Goal: Task Accomplishment & Management: Complete application form

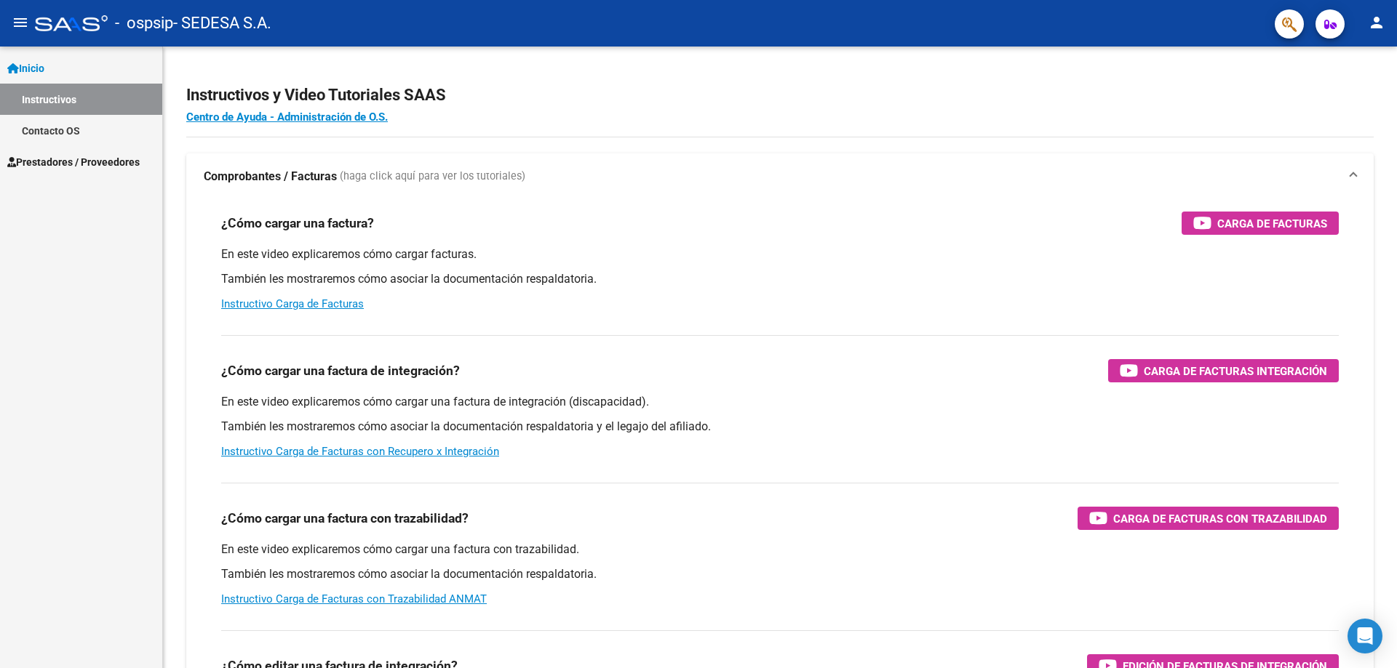
click at [76, 167] on span "Prestadores / Proveedores" at bounding box center [73, 162] width 132 height 16
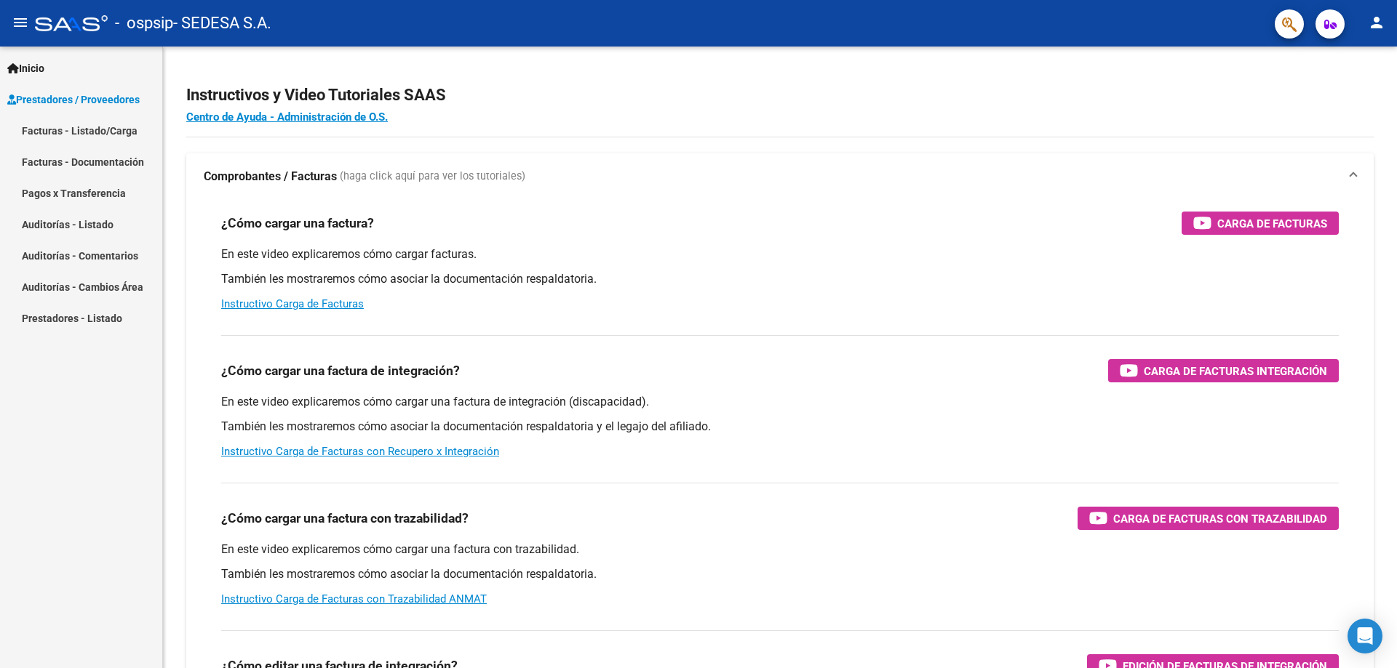
click at [123, 127] on link "Facturas - Listado/Carga" at bounding box center [81, 130] width 162 height 31
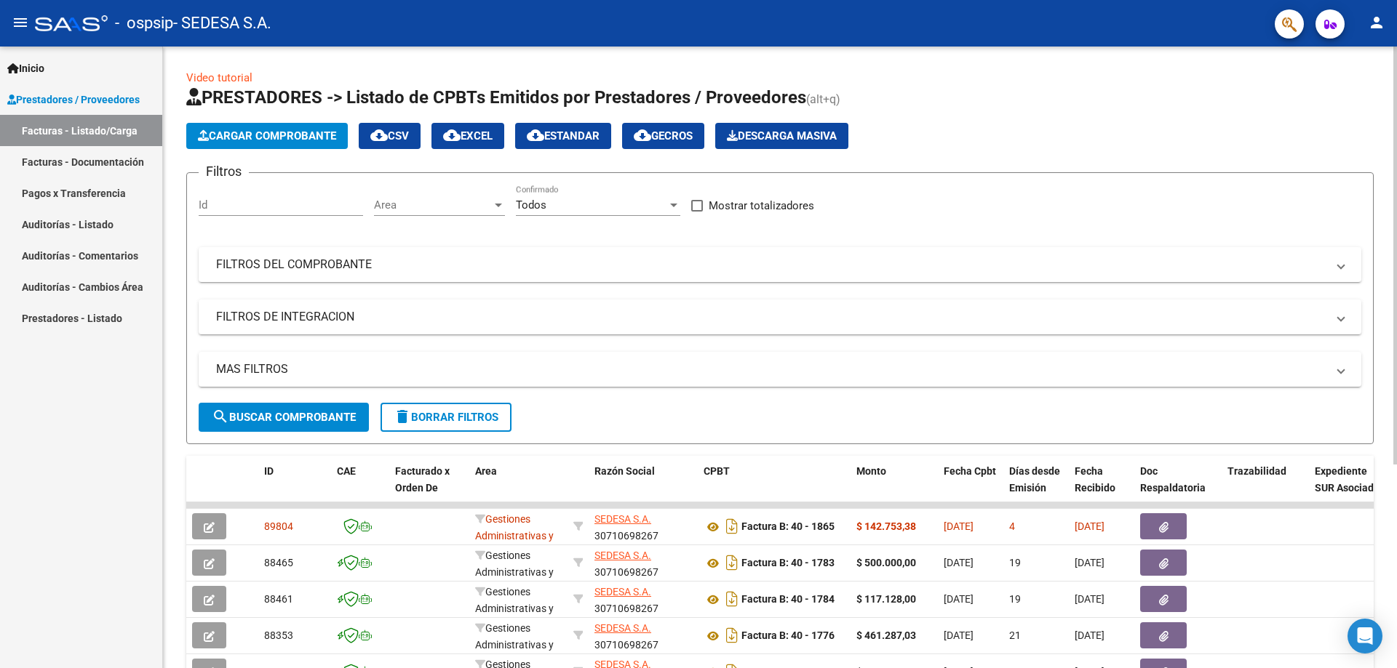
click at [278, 137] on span "Cargar Comprobante" at bounding box center [267, 135] width 138 height 13
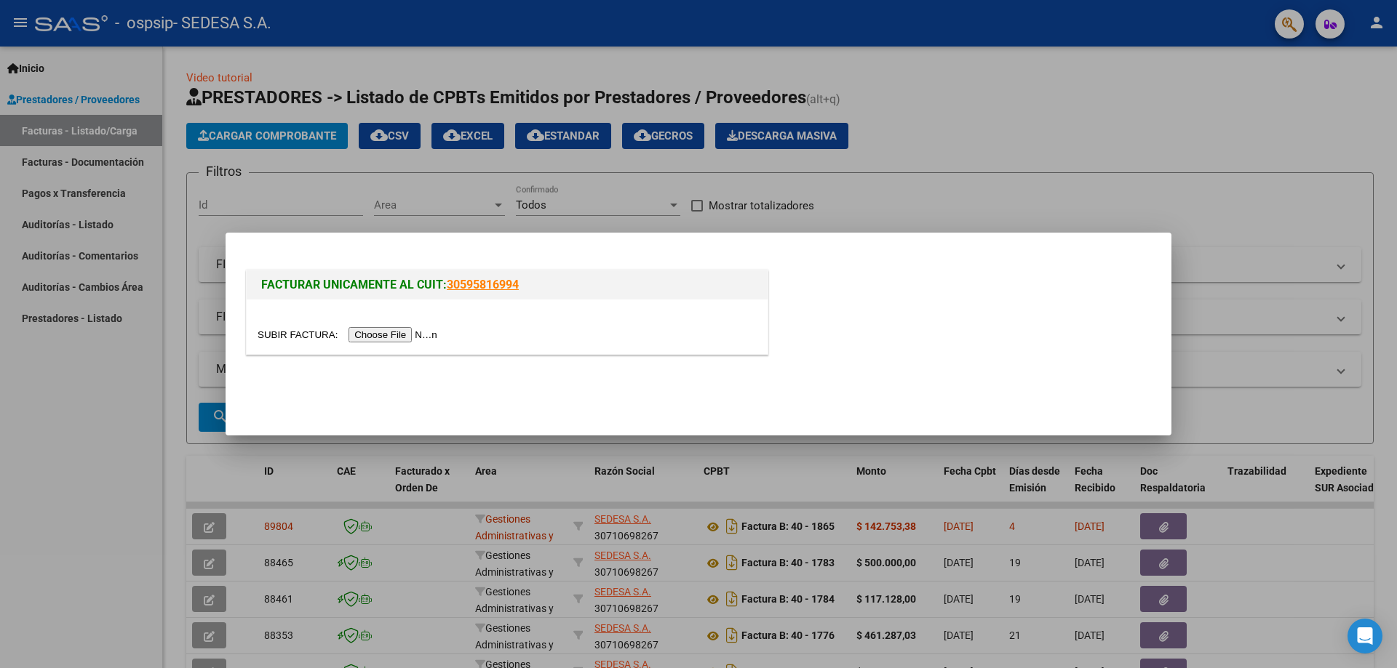
click at [412, 337] on input "file" at bounding box center [350, 334] width 184 height 15
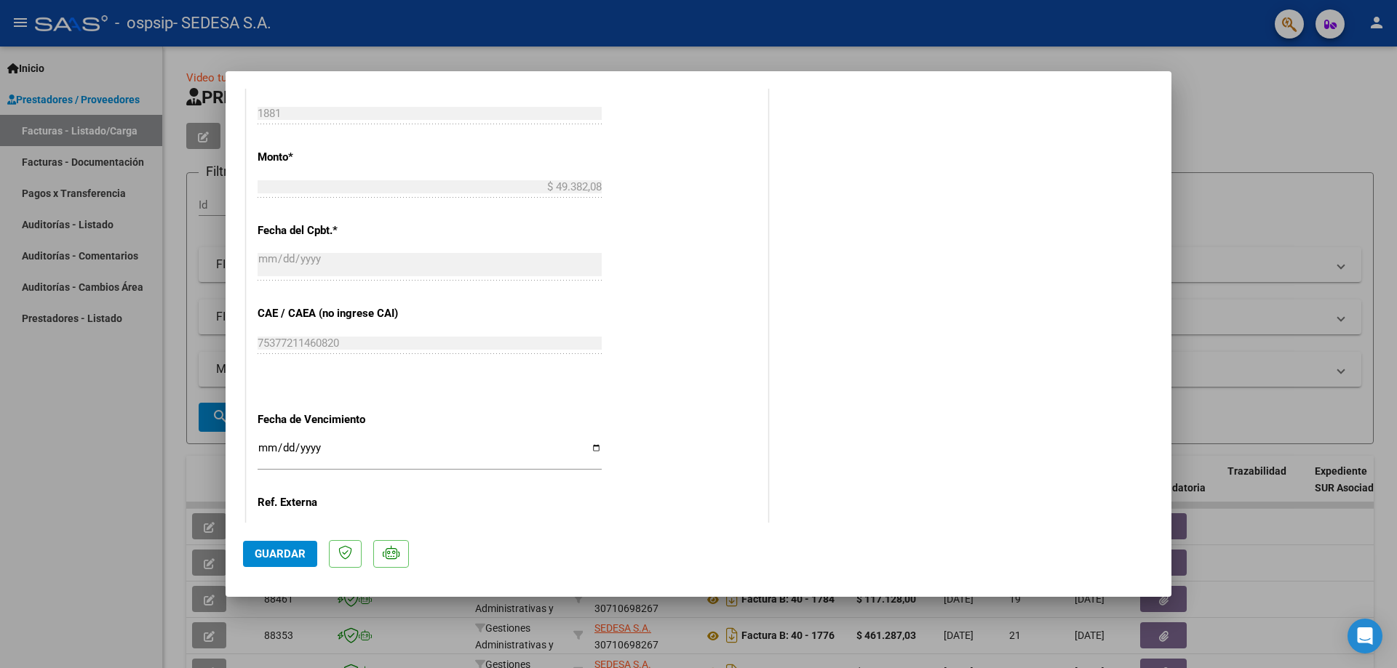
scroll to position [606, 0]
click at [591, 450] on input "Ingresar la fecha" at bounding box center [430, 453] width 344 height 23
type input "[DATE]"
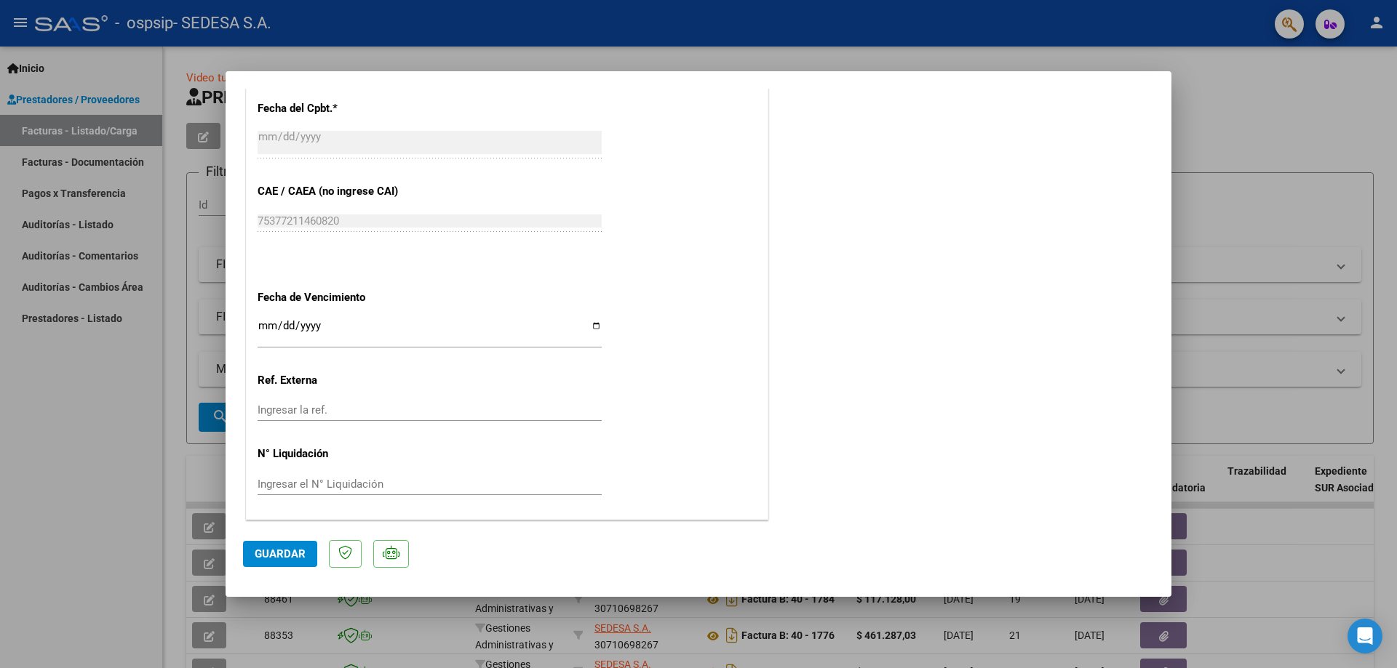
click at [270, 555] on span "Guardar" at bounding box center [280, 554] width 51 height 13
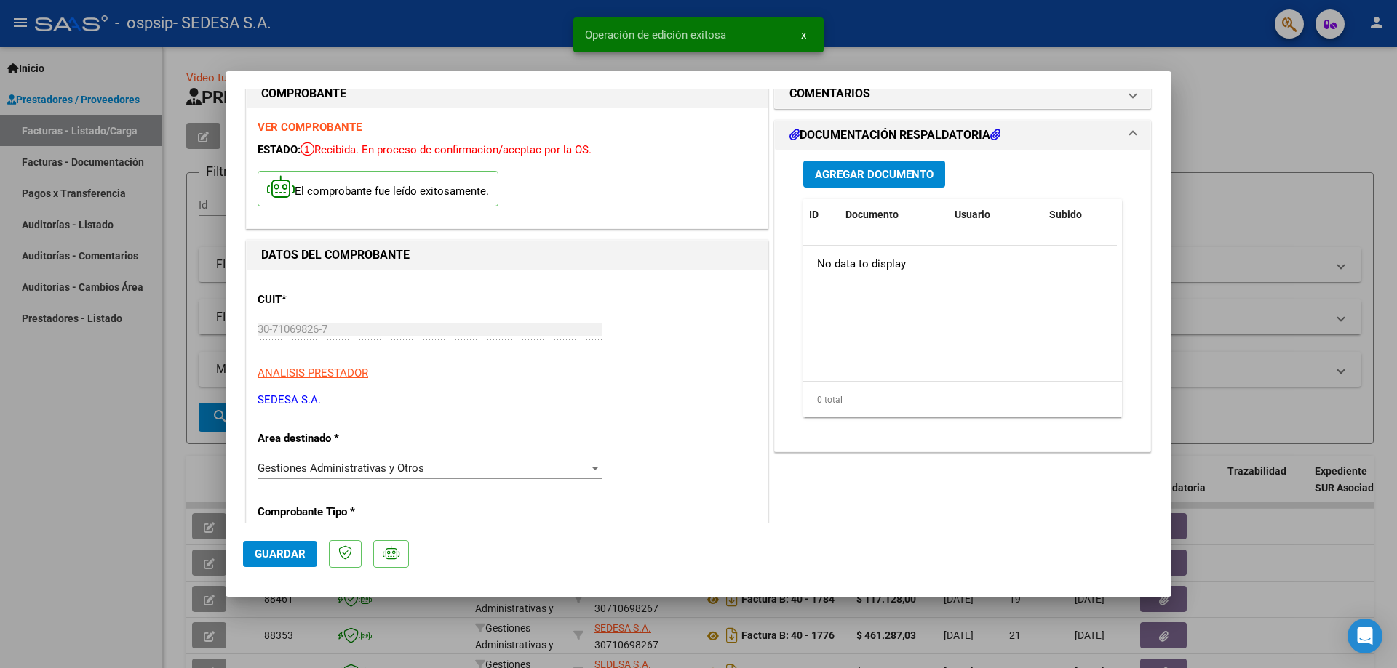
scroll to position [0, 0]
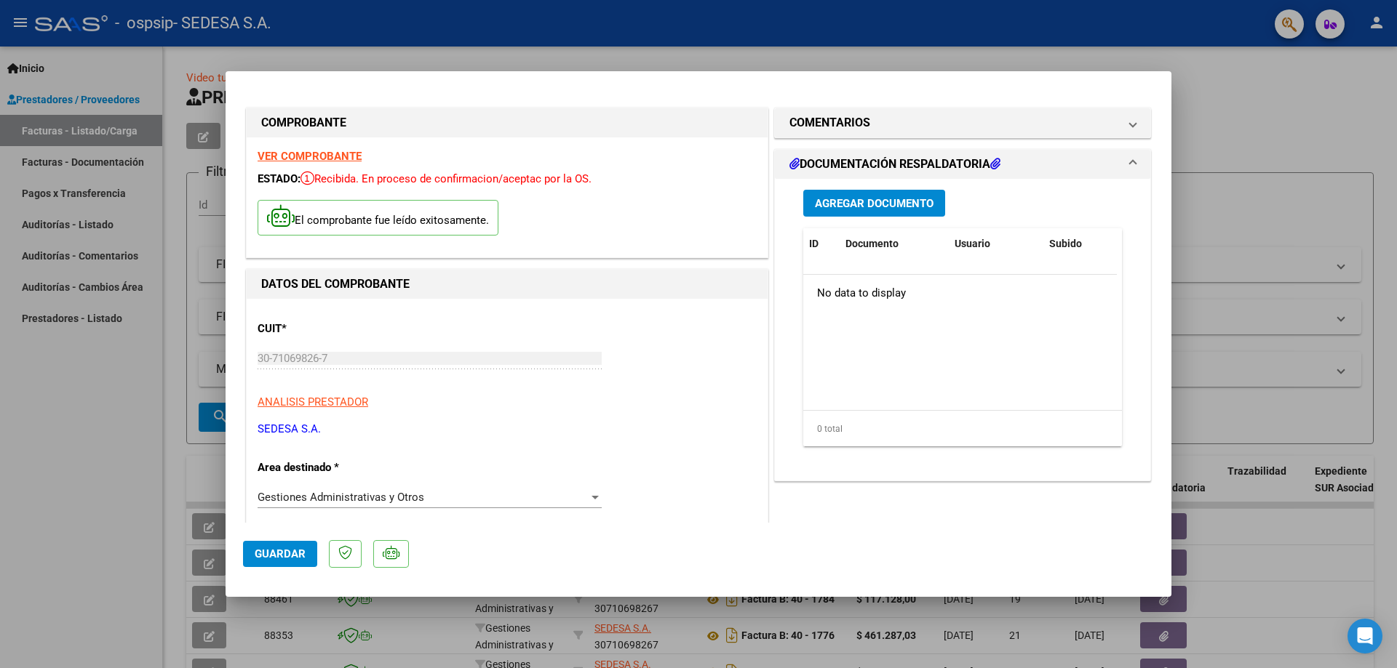
click at [849, 202] on span "Agregar Documento" at bounding box center [874, 203] width 119 height 13
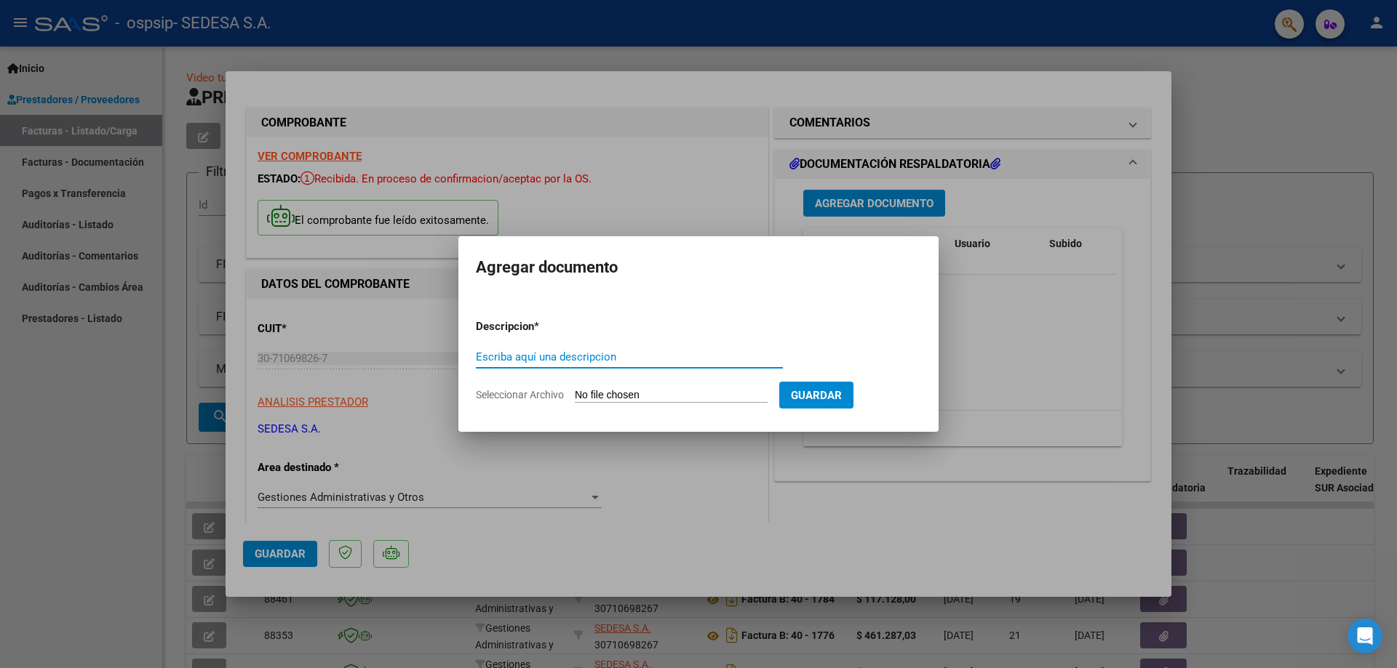
click at [531, 352] on input "Escriba aquí una descripcion" at bounding box center [629, 357] width 307 height 13
type input "Remito"
click at [644, 392] on input "Seleccionar Archivo" at bounding box center [671, 396] width 193 height 14
type input "C:\fakepath\RTO 138471.pdf"
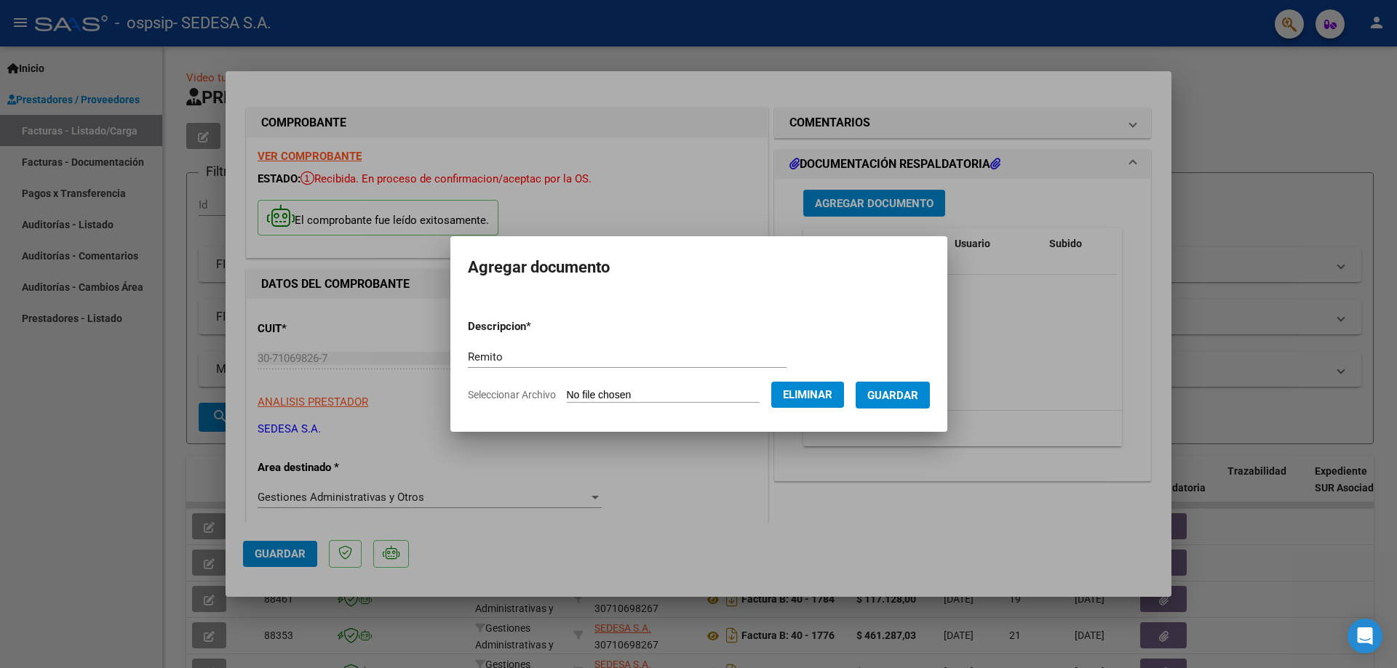
click at [899, 396] on span "Guardar" at bounding box center [892, 395] width 51 height 13
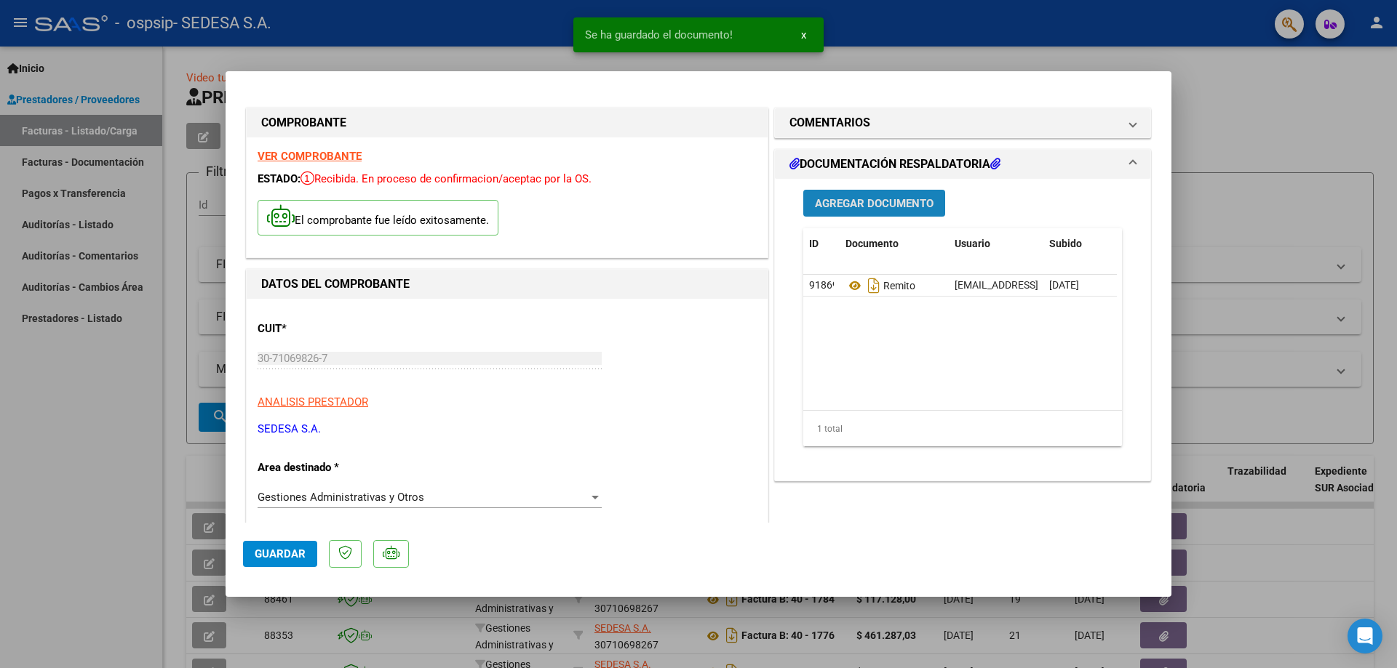
click at [868, 207] on span "Agregar Documento" at bounding box center [874, 203] width 119 height 13
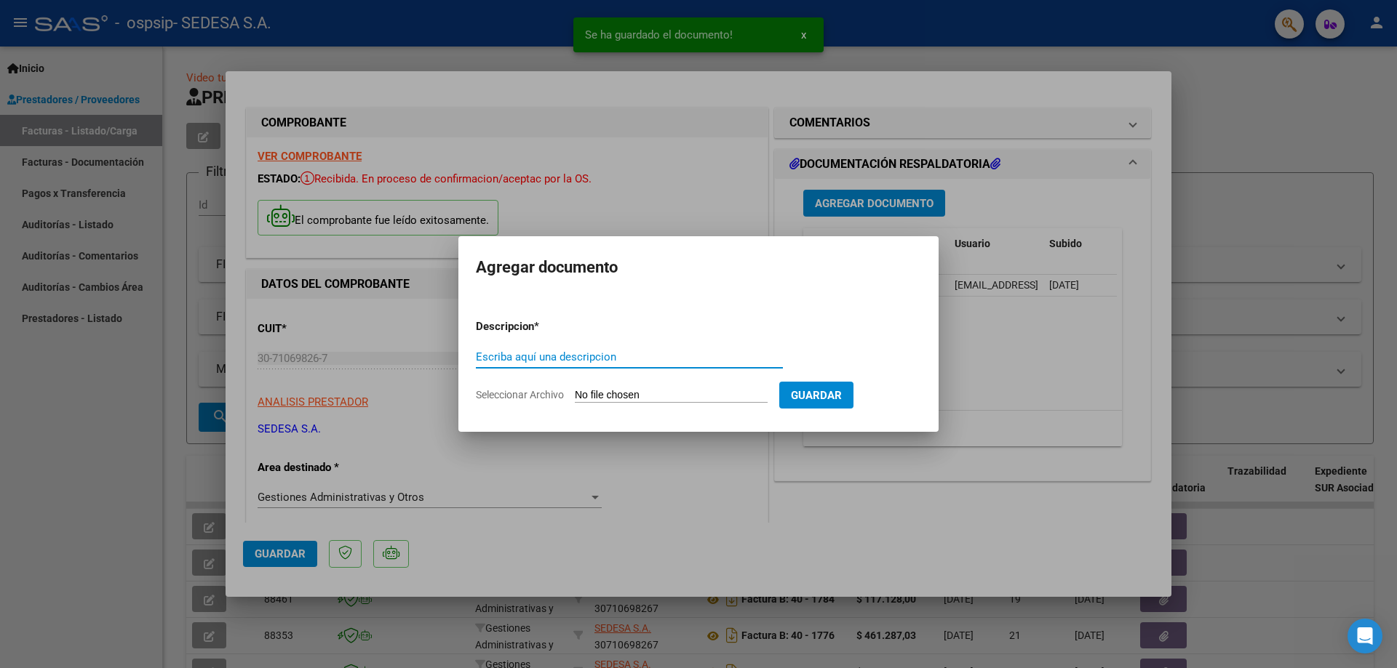
click at [565, 361] on input "Escriba aquí una descripcion" at bounding box center [629, 357] width 307 height 13
type input "ó"
type input "o"
type input "ORDEN DE COMPRA"
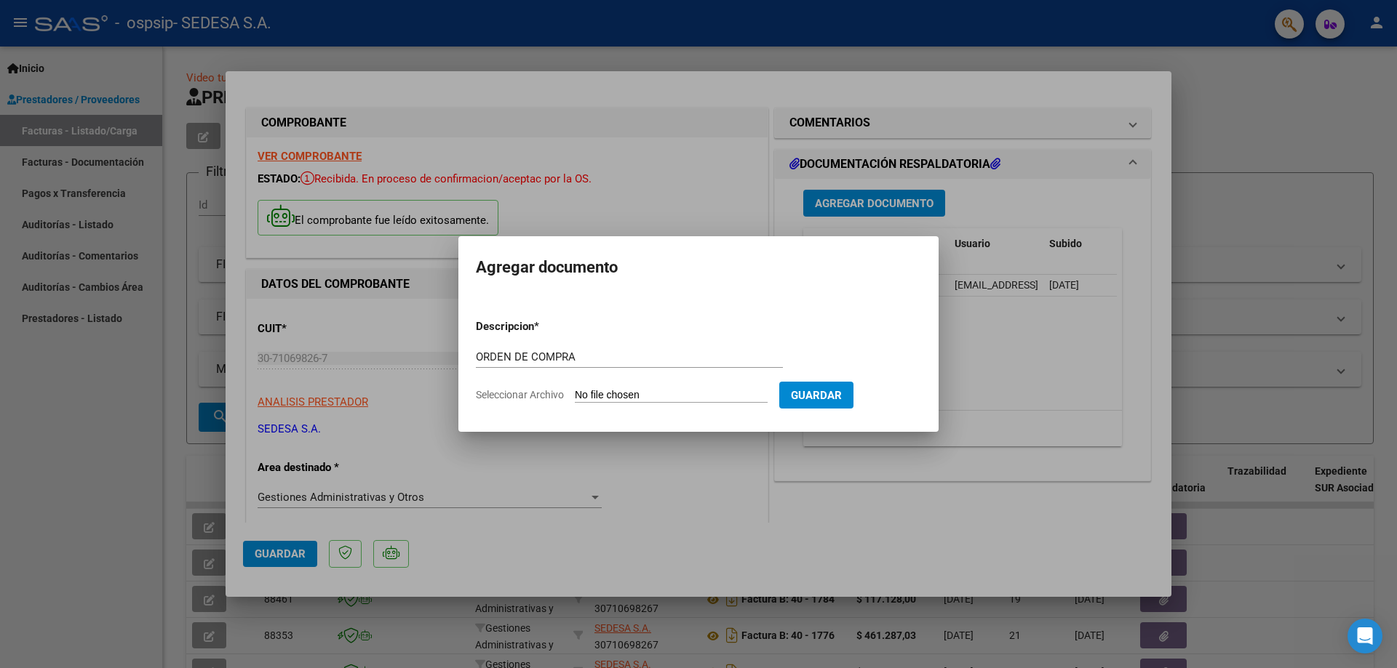
click at [610, 392] on input "Seleccionar Archivo" at bounding box center [671, 396] width 193 height 14
type input "C:\fakepath\OV-130473.pdf"
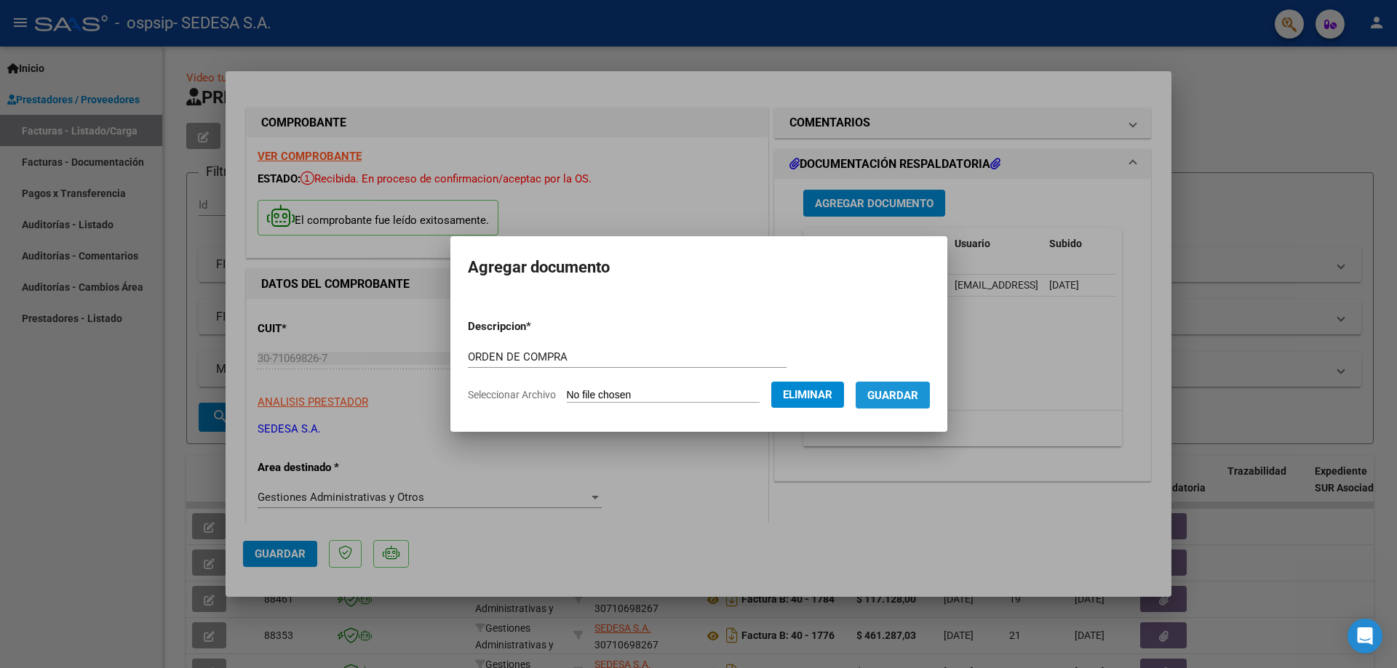
click at [912, 398] on span "Guardar" at bounding box center [892, 395] width 51 height 13
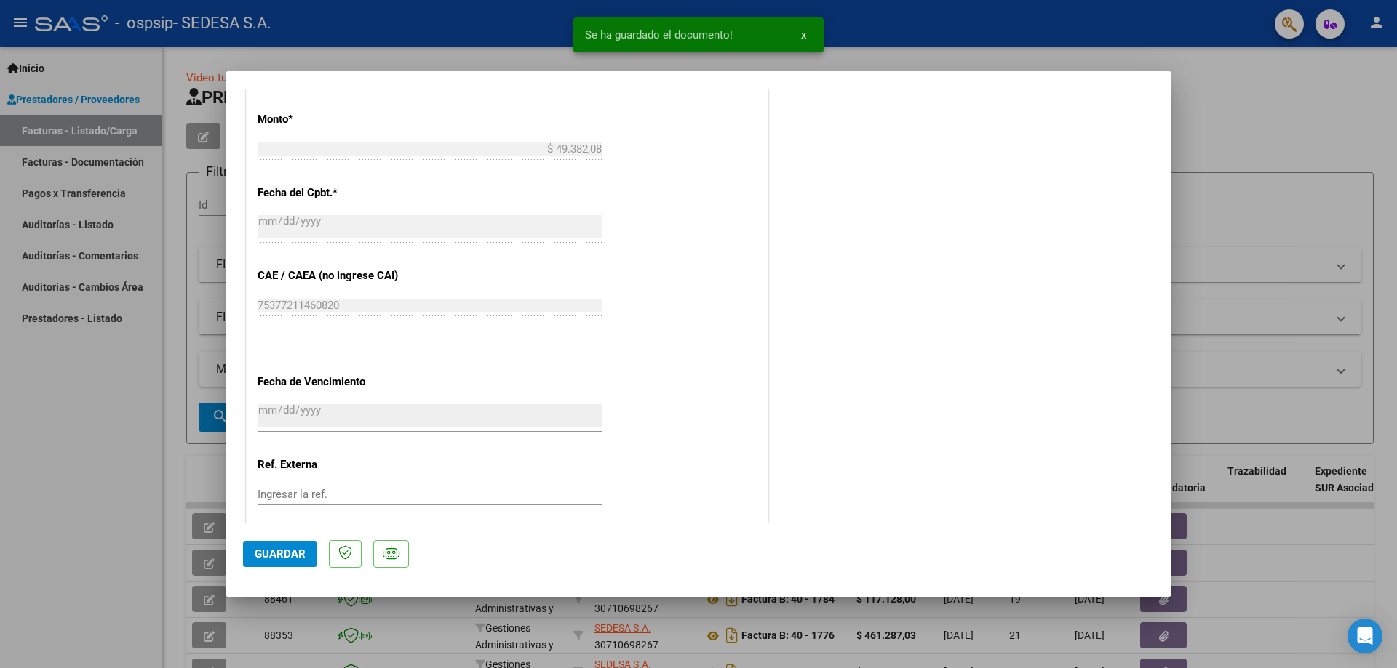
scroll to position [727, 0]
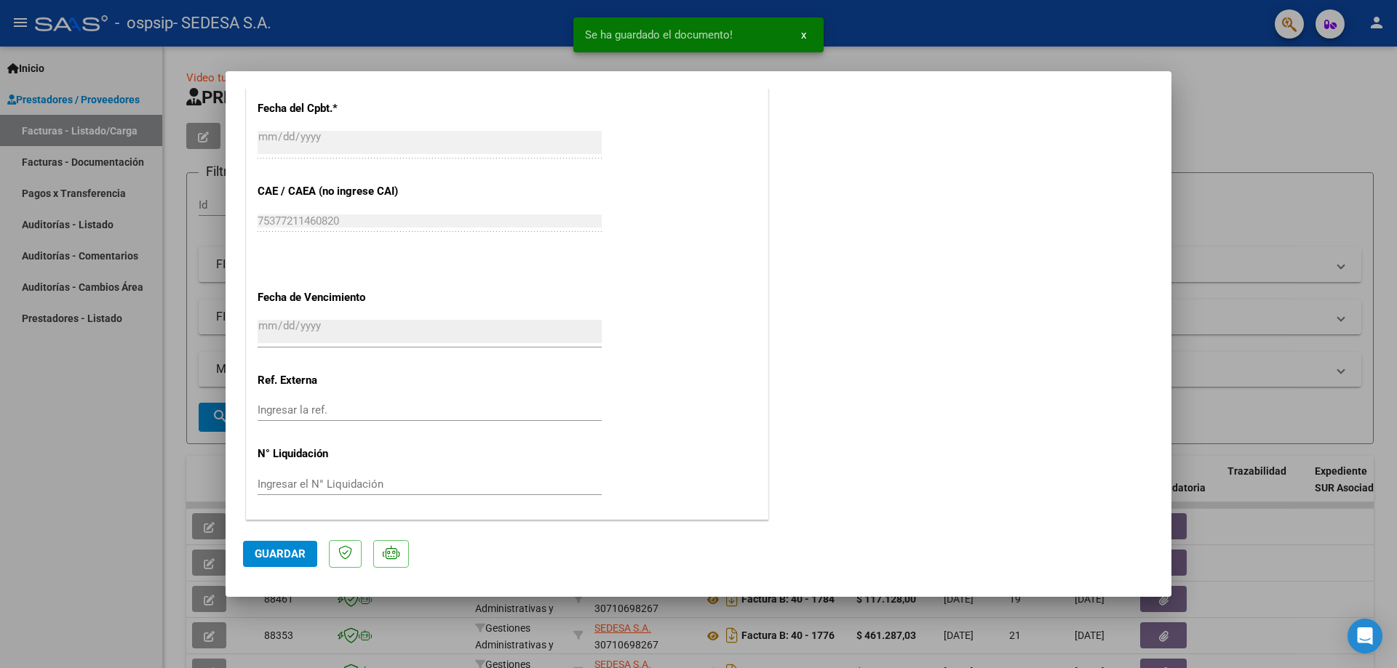
click at [290, 542] on button "Guardar" at bounding box center [280, 554] width 74 height 26
click at [167, 464] on div at bounding box center [698, 334] width 1397 height 668
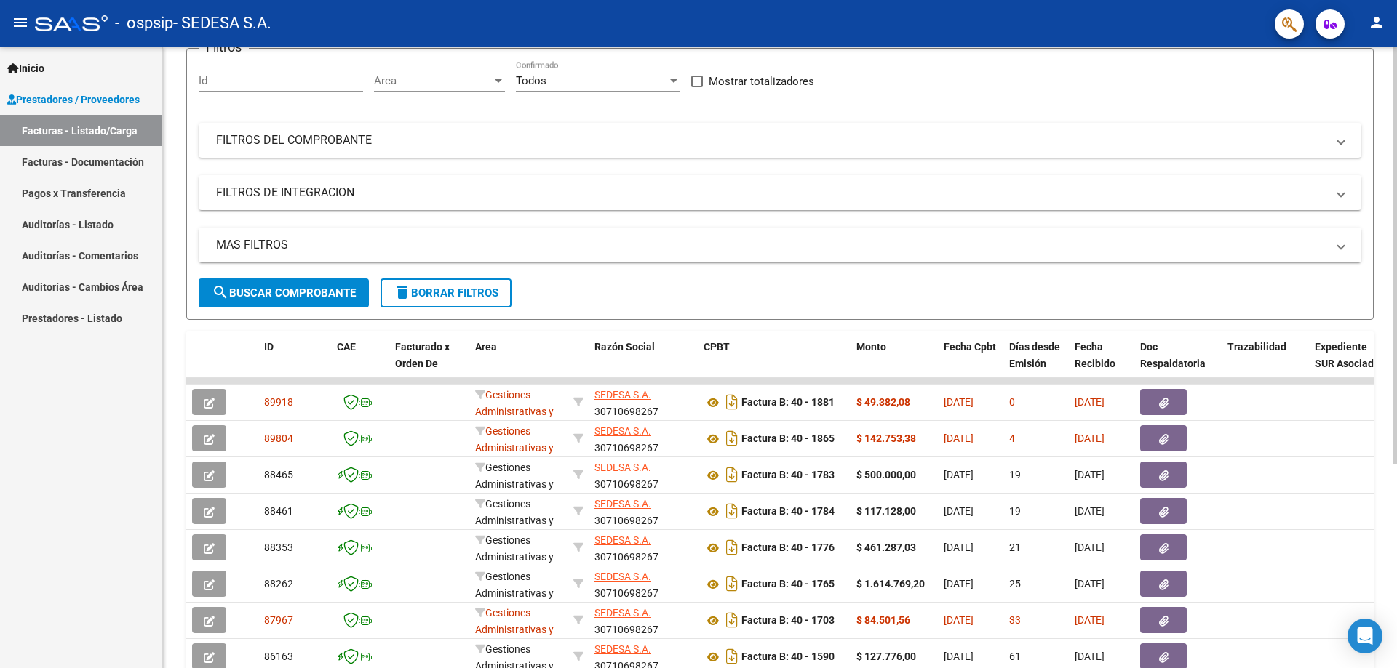
scroll to position [127, 0]
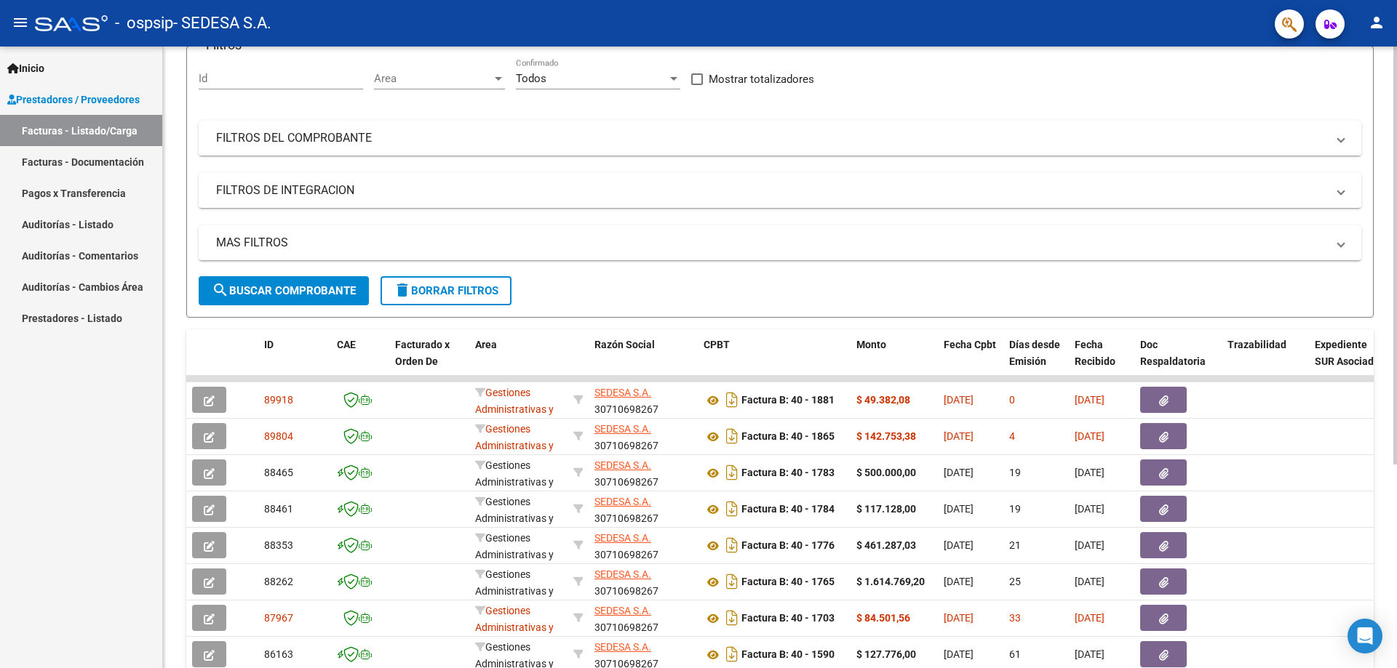
click at [1396, 485] on div at bounding box center [1395, 344] width 4 height 418
